Goal: Find specific page/section: Find specific page/section

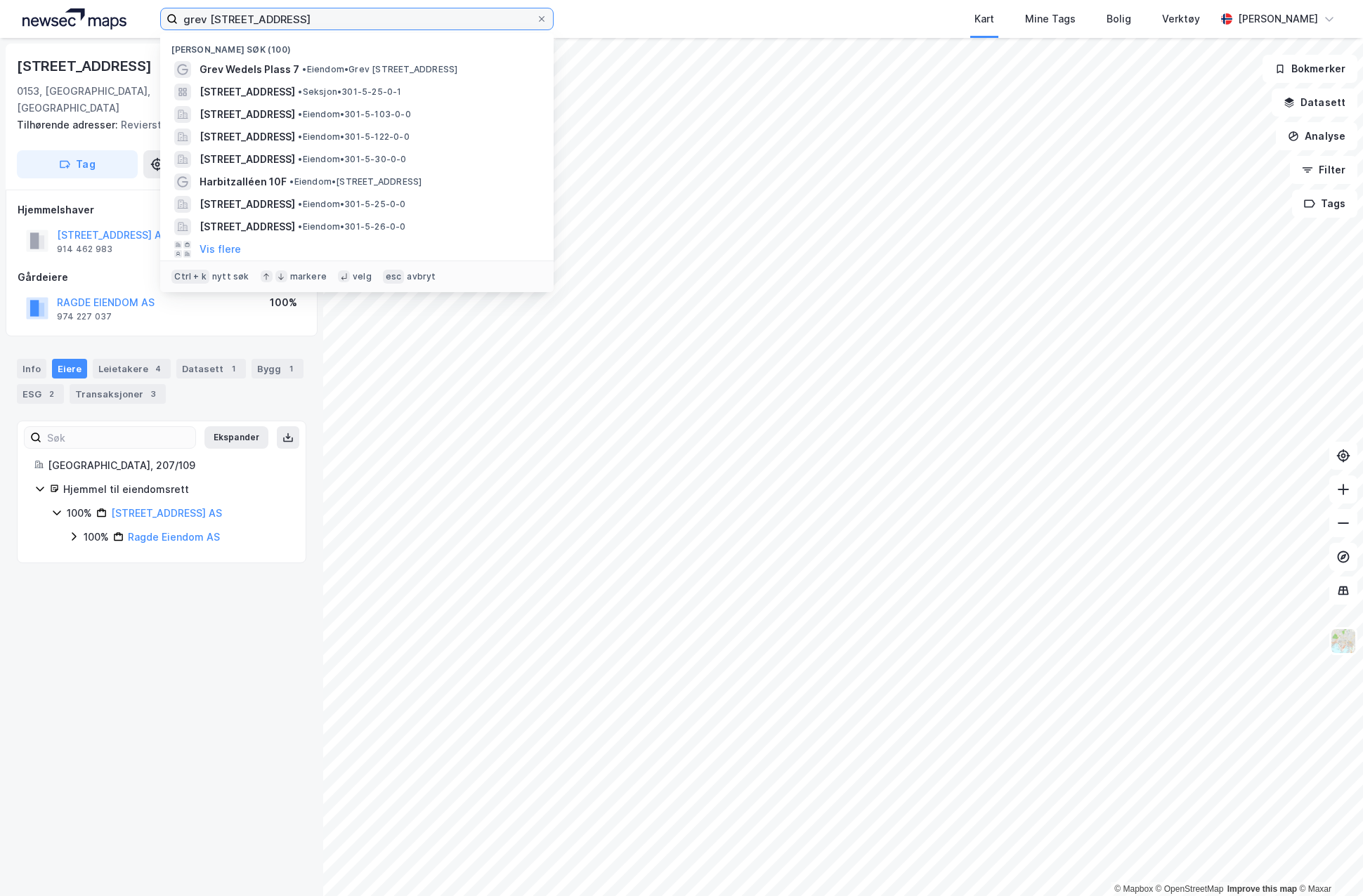
drag, startPoint x: 305, startPoint y: 23, endPoint x: 70, endPoint y: 30, distance: 235.1
click at [70, 30] on div "[PERSON_NAME] plass 7 Nylige søk (100) Grev Wedels Plass 7 • Eiendom • [STREET_…" at bounding box center [681, 19] width 1363 height 38
click at [245, 95] on span "[STREET_ADDRESS]" at bounding box center [248, 92] width 95 height 17
